Goal: Transaction & Acquisition: Book appointment/travel/reservation

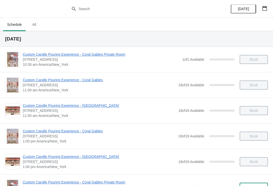
click at [262, 10] on icon "button" at bounding box center [264, 8] width 5 height 5
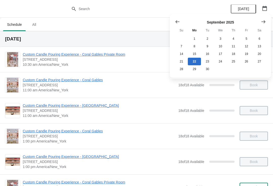
click at [264, 23] on icon "Show next month, October 2025" at bounding box center [263, 21] width 5 height 5
click at [193, 65] on button "20" at bounding box center [194, 62] width 13 height 8
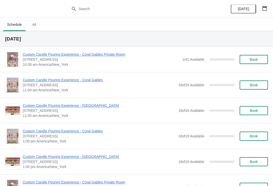
click at [266, 9] on icon "button" at bounding box center [264, 8] width 5 height 5
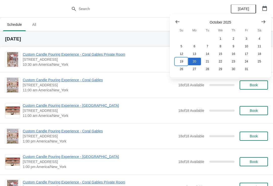
click at [178, 63] on button "19" at bounding box center [181, 62] width 13 height 8
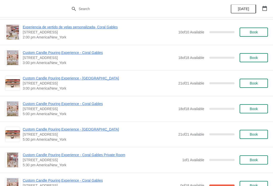
scroll to position [199, 0]
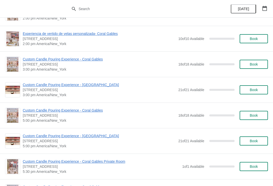
click at [46, 85] on span "Custom Candle Pouring Experience - [GEOGRAPHIC_DATA]" at bounding box center [99, 84] width 153 height 5
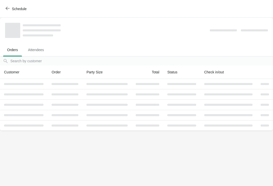
scroll to position [0, 0]
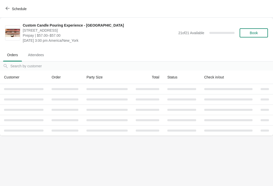
click at [248, 33] on span "Book" at bounding box center [253, 33] width 19 height 4
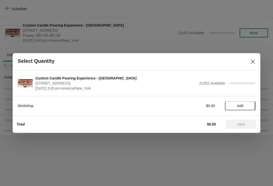
click at [241, 108] on button "Add" at bounding box center [240, 105] width 30 height 9
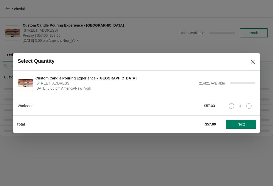
click at [242, 125] on span "Next" at bounding box center [240, 124] width 7 height 4
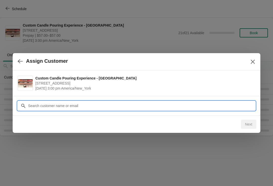
click at [211, 108] on input "Customer" at bounding box center [141, 105] width 227 height 9
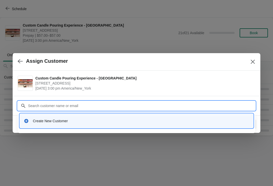
type input "T"
click at [154, 120] on div "Create New Customer" at bounding box center [141, 120] width 216 height 5
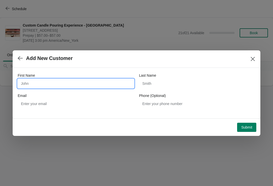
click at [98, 82] on input "First Name" at bounding box center [76, 83] width 116 height 9
type input "[PERSON_NAME]"
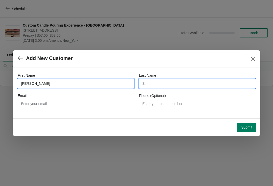
click at [174, 87] on input "Last Name" at bounding box center [197, 83] width 116 height 9
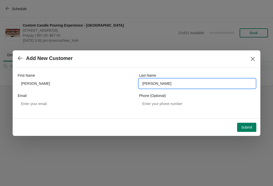
type input "[PERSON_NAME]"
click at [250, 126] on span "Submit" at bounding box center [246, 127] width 11 height 4
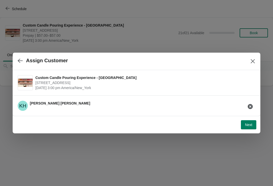
click at [246, 124] on span "Next" at bounding box center [248, 124] width 7 height 4
select select "Friend"
